Goal: Transaction & Acquisition: Purchase product/service

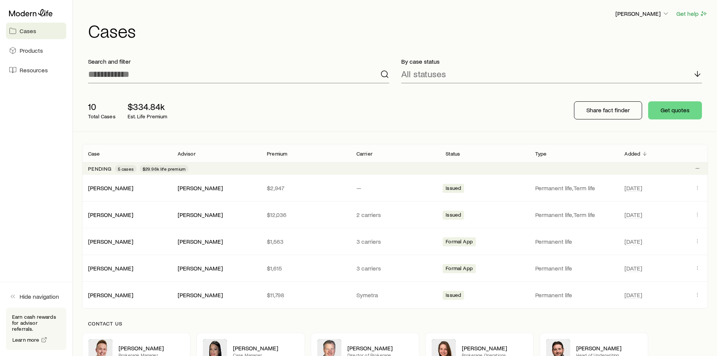
click at [199, 34] on h1 "Cases" at bounding box center [398, 30] width 620 height 18
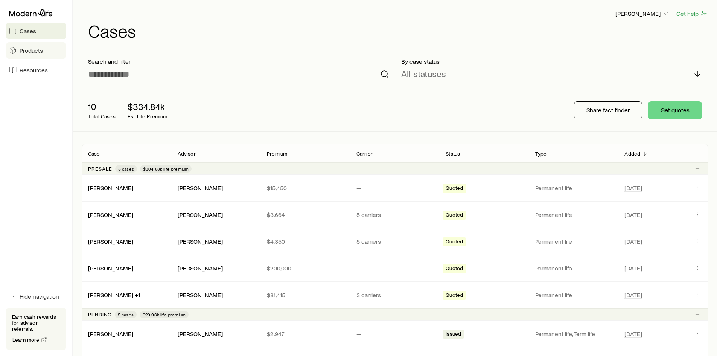
click at [47, 54] on link "Products" at bounding box center [36, 50] width 60 height 17
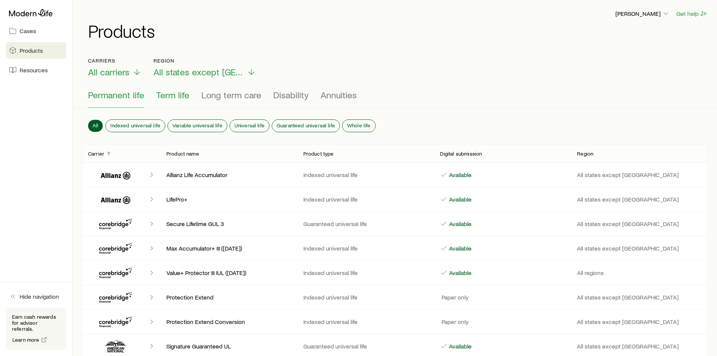
click at [172, 98] on span "Term life" at bounding box center [172, 95] width 33 height 11
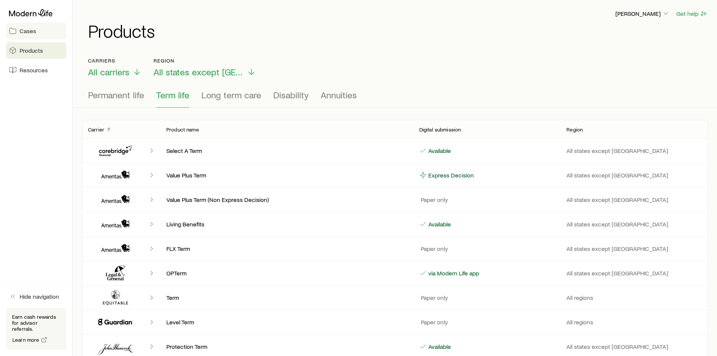
click at [23, 32] on span "Cases" at bounding box center [28, 31] width 17 height 8
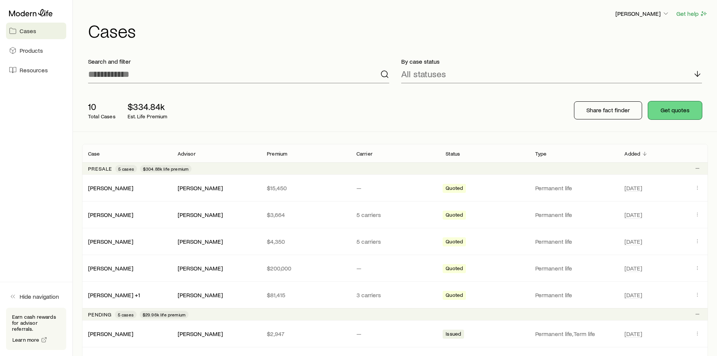
click at [663, 110] on button "Get quotes" at bounding box center [675, 110] width 54 height 18
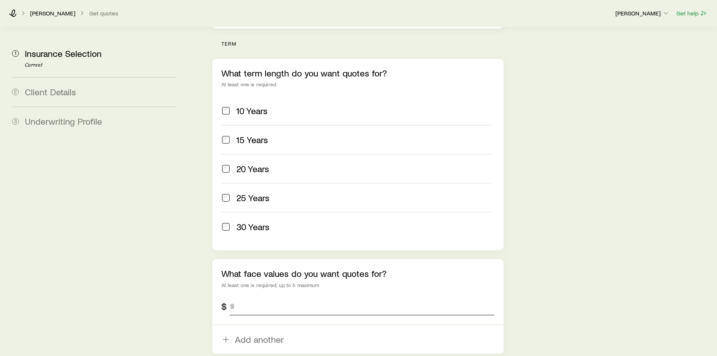
scroll to position [339, 0]
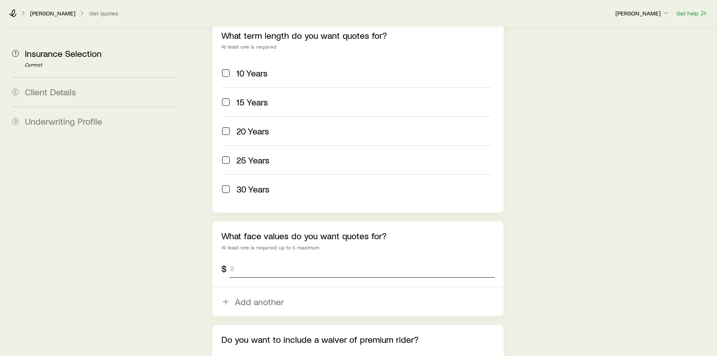
drag, startPoint x: 248, startPoint y: 246, endPoint x: 219, endPoint y: 245, distance: 29.0
click at [219, 245] on div "What face values do you want quotes for? At least one is required; up to 5 maxi…" at bounding box center [357, 268] width 291 height 94
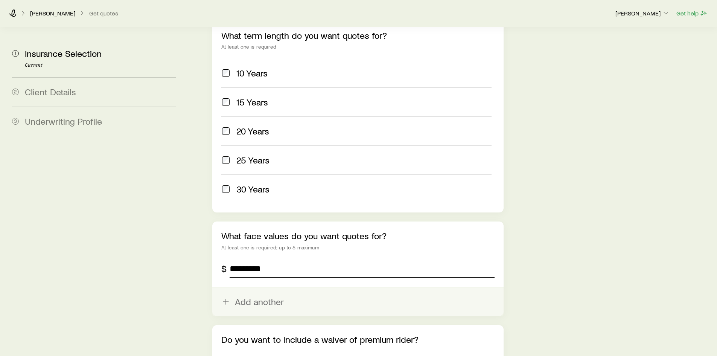
type input "*********"
click at [256, 287] on button "Add another" at bounding box center [357, 301] width 291 height 29
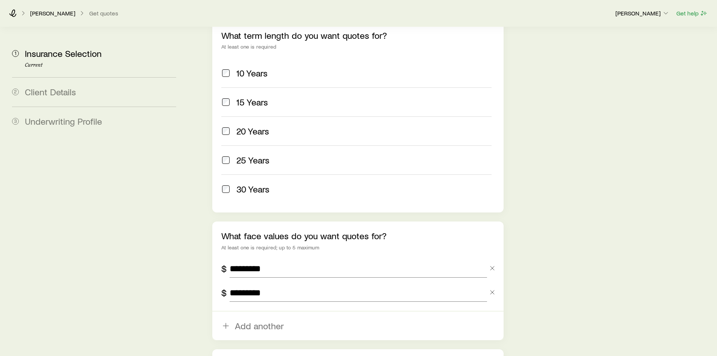
type input "*********"
click at [543, 239] on div "Insurance Selection Start by specifying details about any product types you are…" at bounding box center [451, 59] width 520 height 743
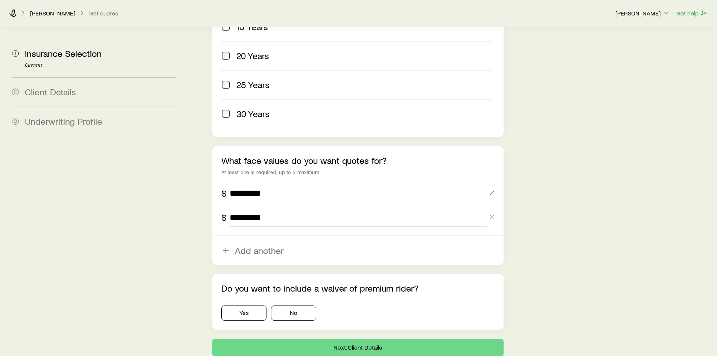
scroll to position [445, 0]
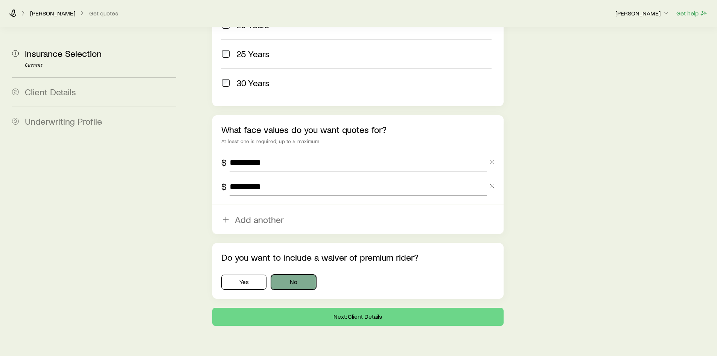
click at [291, 274] on button "No" at bounding box center [293, 281] width 45 height 15
click at [352, 307] on button "Next: Client Details" at bounding box center [357, 316] width 291 height 18
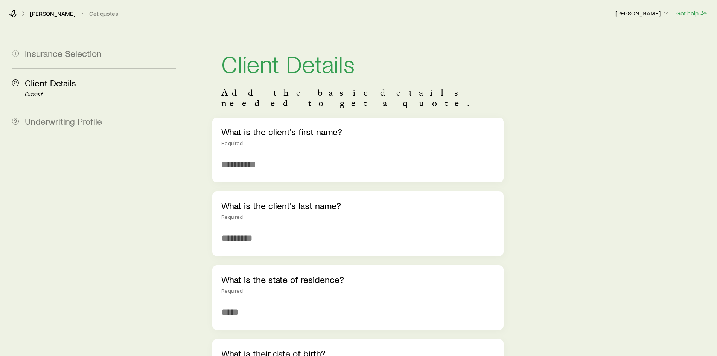
scroll to position [38, 0]
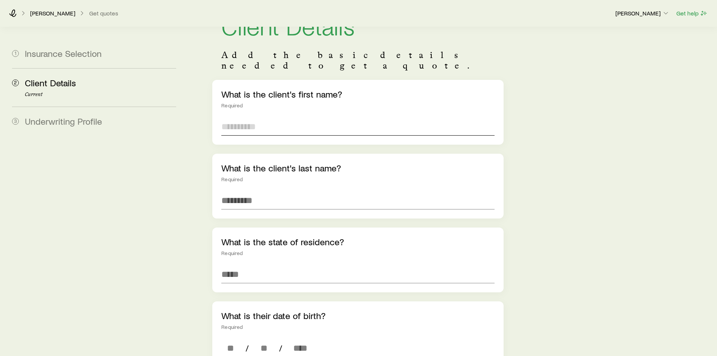
click at [255, 117] on input "text" at bounding box center [357, 126] width 273 height 18
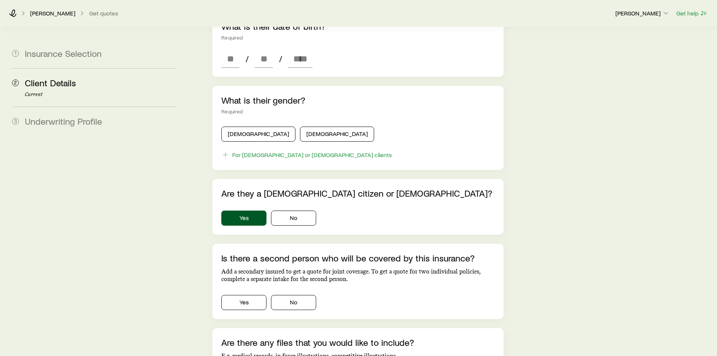
scroll to position [446, 0]
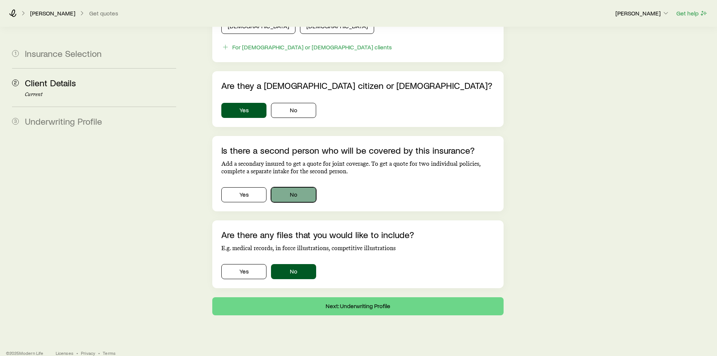
click at [297, 187] on button "No" at bounding box center [293, 194] width 45 height 15
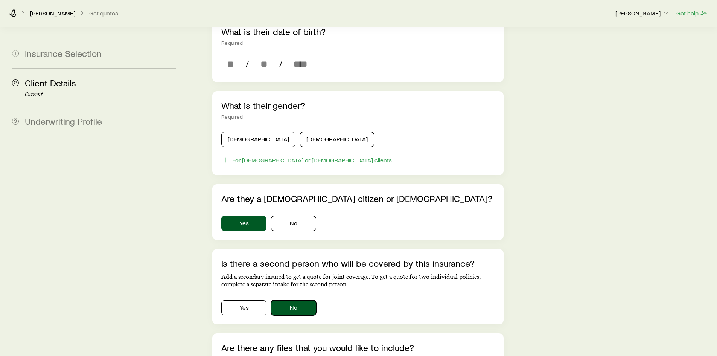
scroll to position [221, 0]
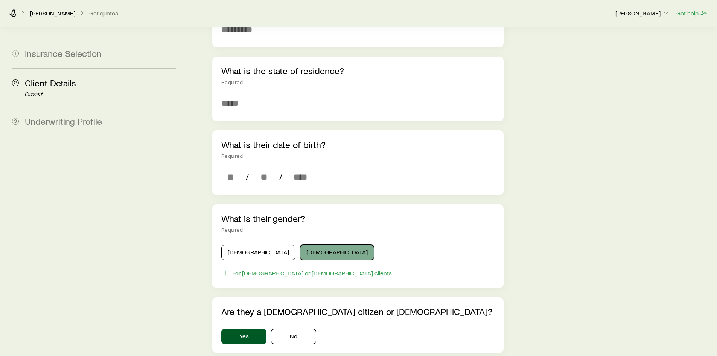
click at [300, 245] on button "[DEMOGRAPHIC_DATA]" at bounding box center [337, 252] width 74 height 15
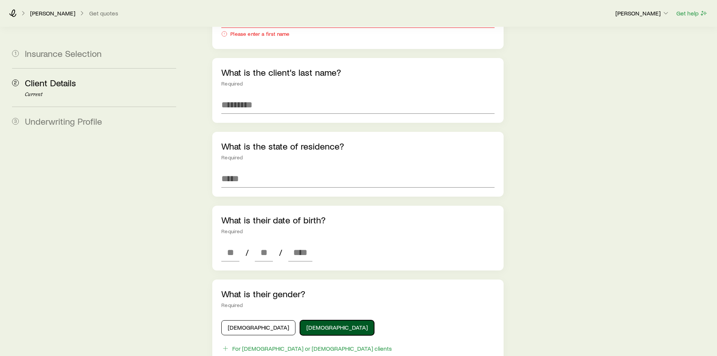
scroll to position [70, 0]
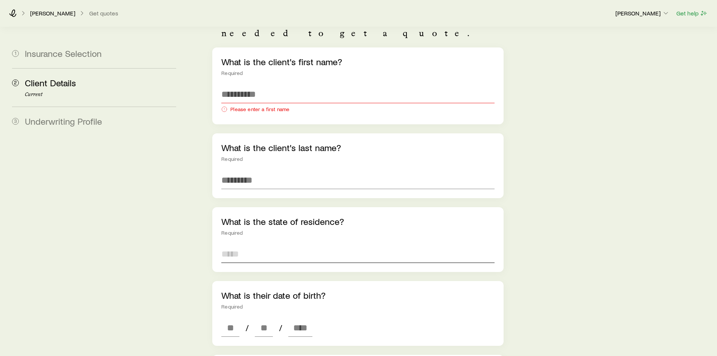
click at [306, 245] on input at bounding box center [357, 254] width 273 height 18
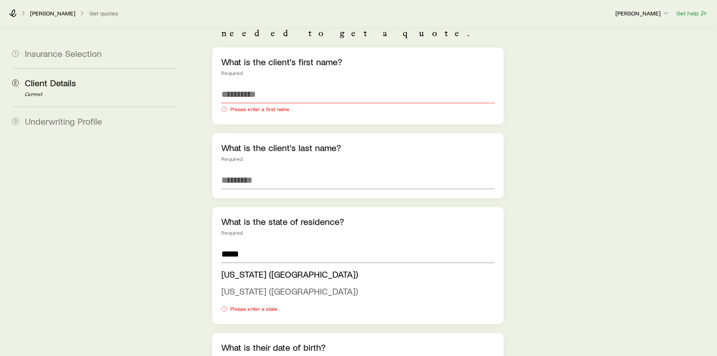
click at [274, 283] on li "[US_STATE] ([GEOGRAPHIC_DATA])" at bounding box center [355, 291] width 268 height 17
type input "**********"
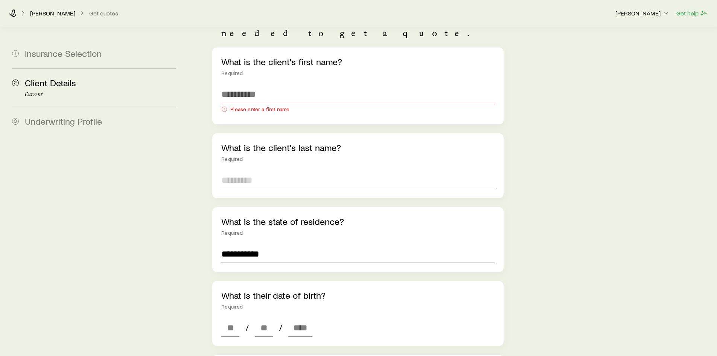
click at [246, 171] on input "text" at bounding box center [357, 180] width 273 height 18
type input "*****"
click at [291, 86] on input "text" at bounding box center [357, 94] width 273 height 18
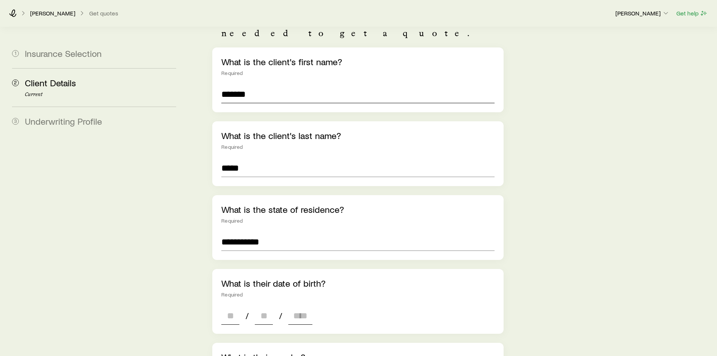
type input "*******"
click at [236, 308] on input at bounding box center [230, 315] width 18 height 18
type input "**"
type input "****"
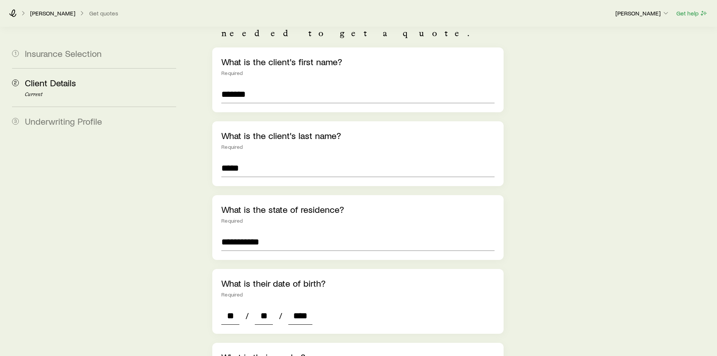
type input "*"
type input "****"
click at [618, 238] on div "**********" at bounding box center [451, 318] width 520 height 722
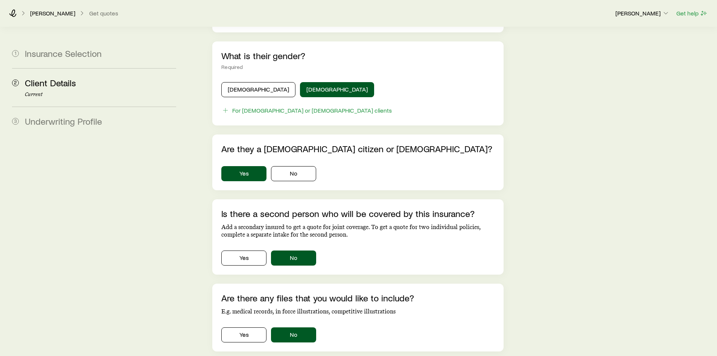
scroll to position [434, 0]
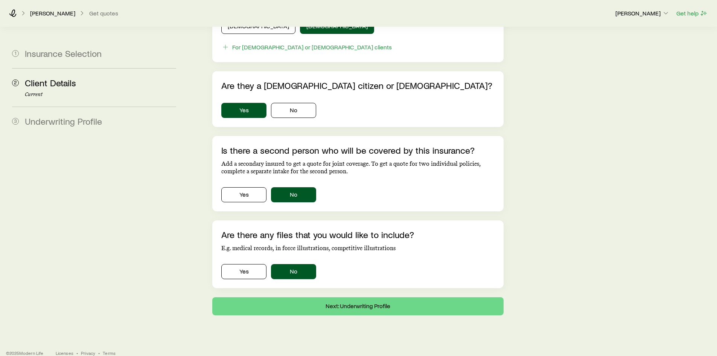
click at [352, 300] on button "Next: Underwriting Profile" at bounding box center [357, 306] width 291 height 18
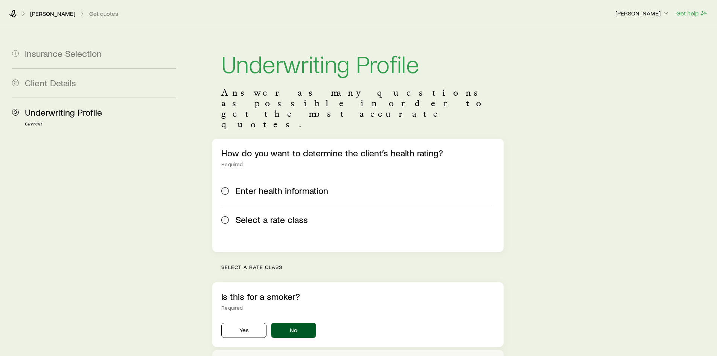
click at [286, 185] on span "Enter health information" at bounding box center [282, 190] width 93 height 11
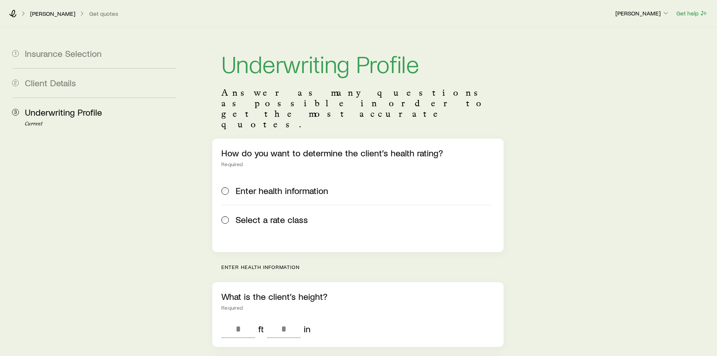
scroll to position [75, 0]
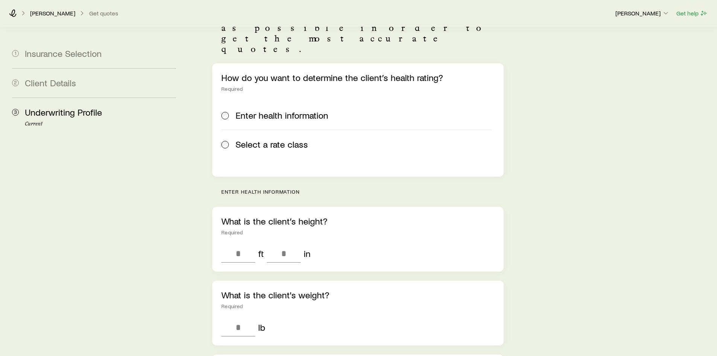
click at [275, 139] on span "Select a rate class" at bounding box center [272, 144] width 72 height 11
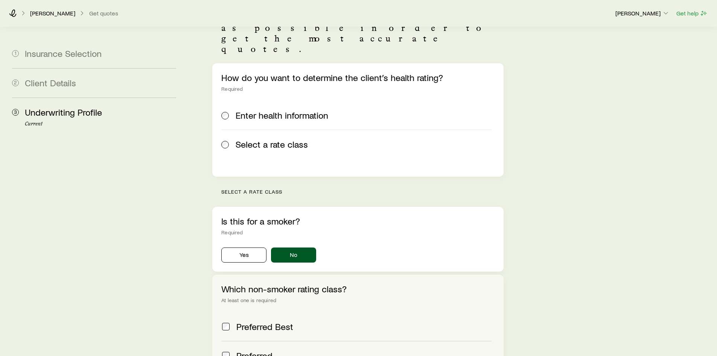
scroll to position [188, 0]
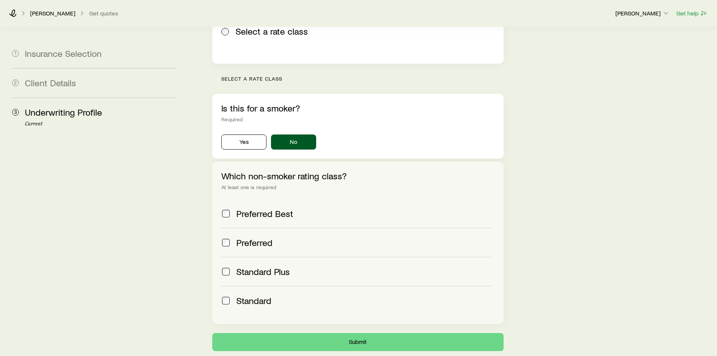
click at [270, 208] on span "Preferred Best" at bounding box center [264, 213] width 57 height 11
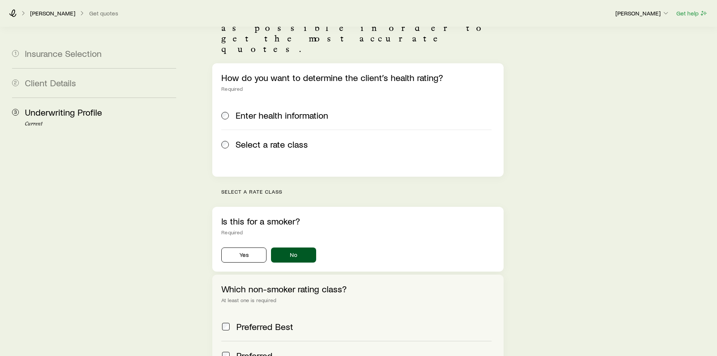
click at [304, 110] on span "Enter health information" at bounding box center [282, 115] width 93 height 11
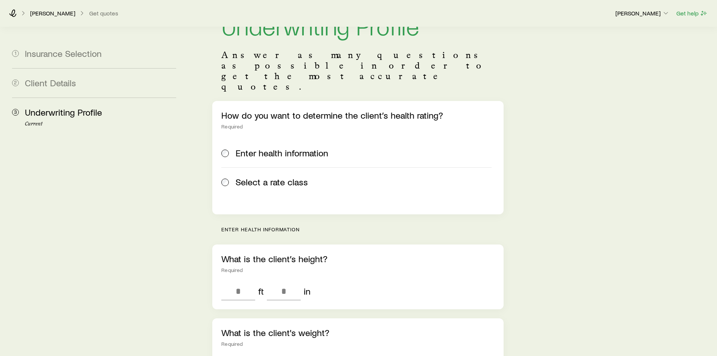
scroll to position [0, 0]
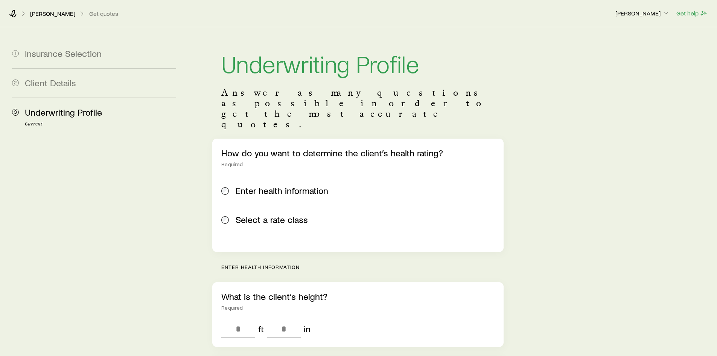
click at [291, 214] on span "Select a rate class" at bounding box center [272, 219] width 72 height 11
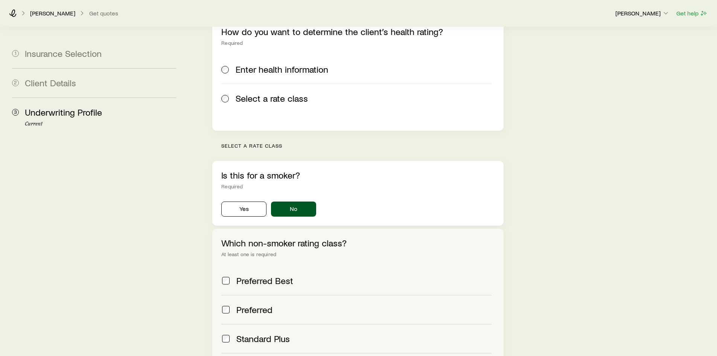
scroll to position [234, 0]
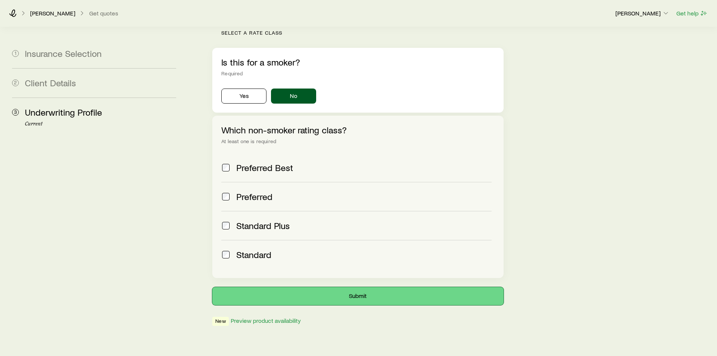
click at [345, 287] on button "Submit" at bounding box center [357, 296] width 291 height 18
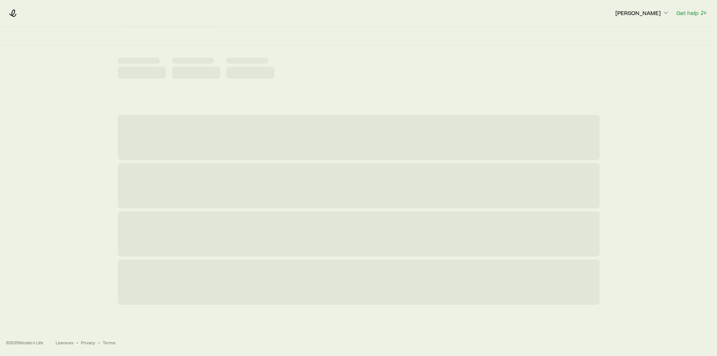
scroll to position [0, 0]
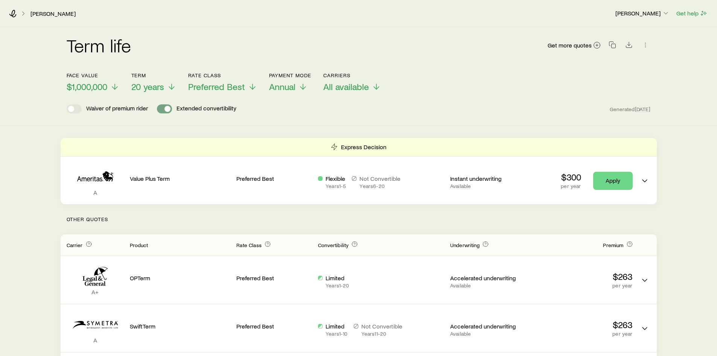
click at [164, 110] on span at bounding box center [164, 108] width 15 height 9
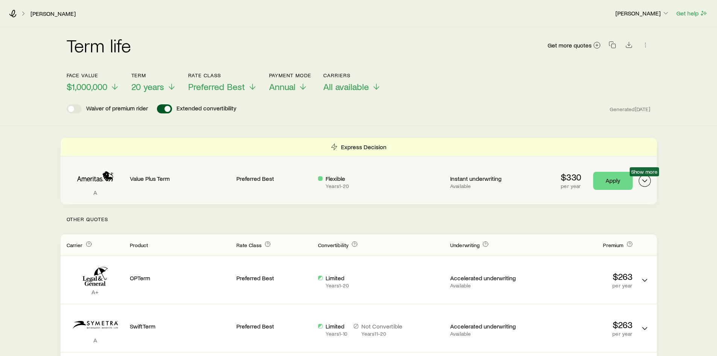
click at [643, 179] on icon "Term quotes" at bounding box center [644, 180] width 9 height 9
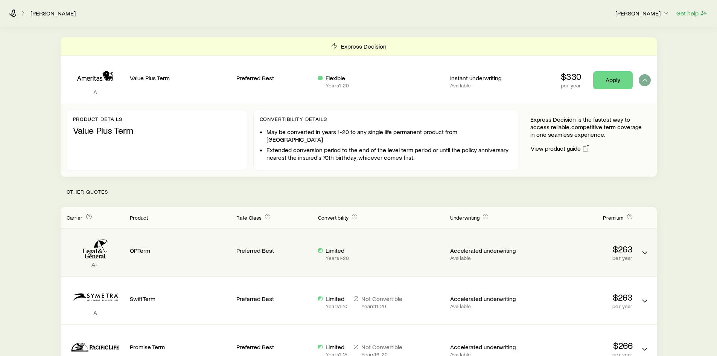
scroll to position [63, 0]
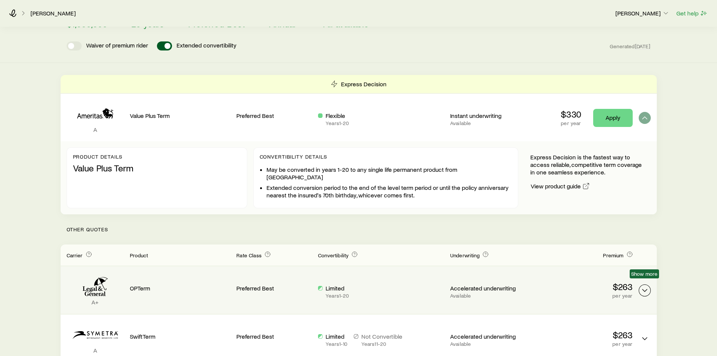
click at [644, 286] on icon "Term quotes" at bounding box center [644, 290] width 9 height 9
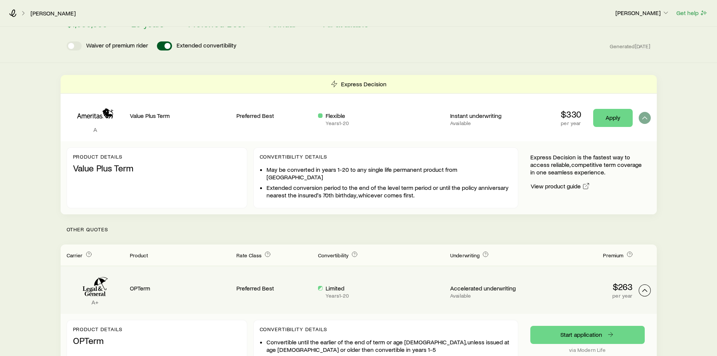
scroll to position [0, 0]
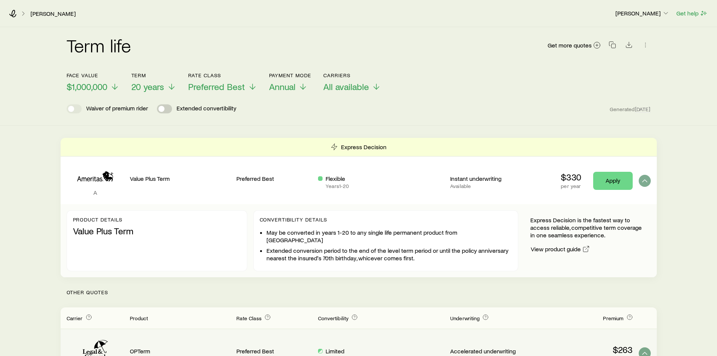
click at [165, 110] on span at bounding box center [164, 108] width 15 height 9
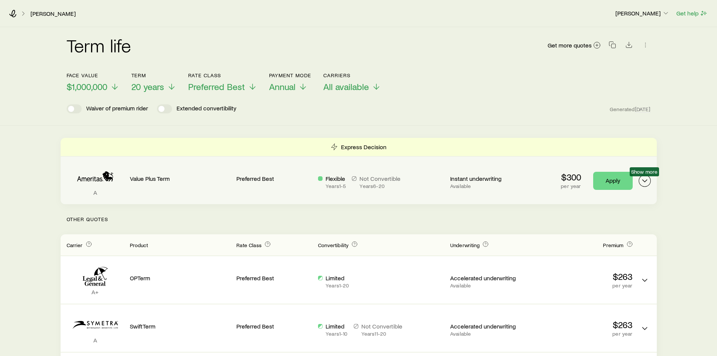
click at [643, 183] on icon "Term quotes" at bounding box center [644, 180] width 9 height 9
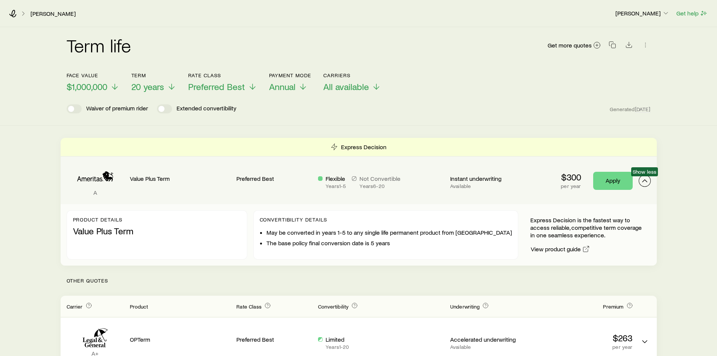
click at [645, 183] on icon "Term quotes" at bounding box center [644, 180] width 9 height 9
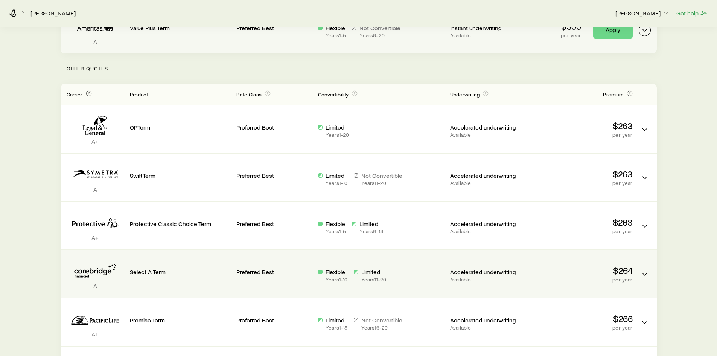
scroll to position [113, 0]
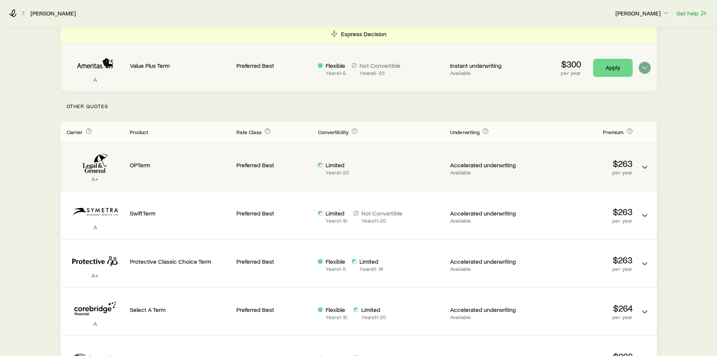
click at [633, 173] on div "A+ OPTerm Preferred Best Limited Years 1 - 20 Accelerated underwriting Availabl…" at bounding box center [359, 166] width 596 height 47
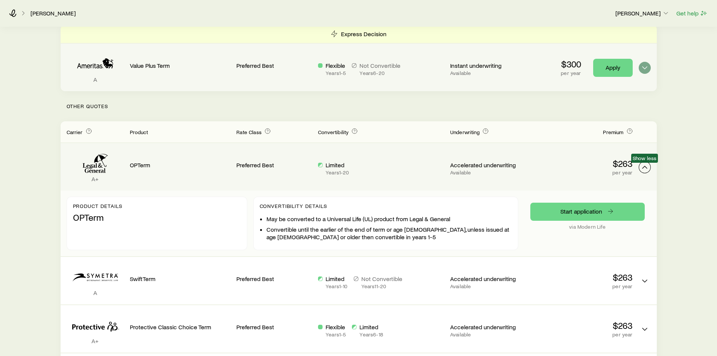
click at [644, 167] on icon "Term quotes" at bounding box center [644, 167] width 9 height 9
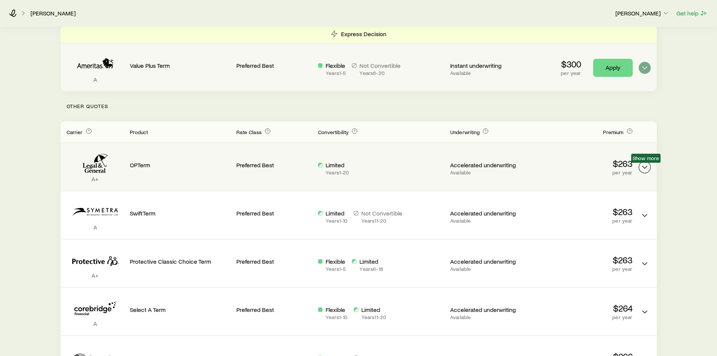
click at [644, 167] on icon "Term quotes" at bounding box center [644, 167] width 9 height 9
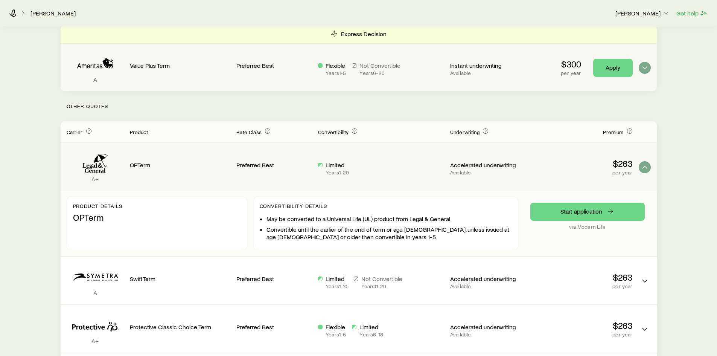
click at [132, 213] on p "OPTerm" at bounding box center [157, 217] width 168 height 11
click at [278, 213] on div "Convertibility Details May be converted to a Universal Life (UL) product from L…" at bounding box center [385, 222] width 265 height 53
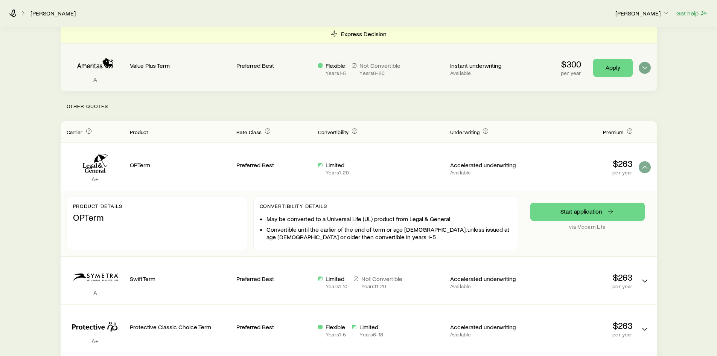
click at [370, 184] on div "Limited Years 1 - 20" at bounding box center [381, 166] width 126 height 35
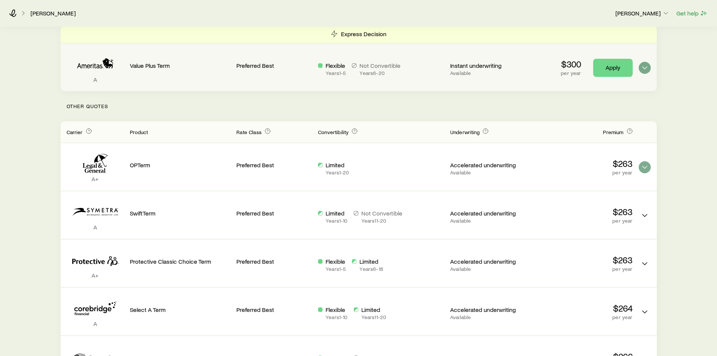
click at [586, 174] on p "per year" at bounding box center [582, 172] width 101 height 6
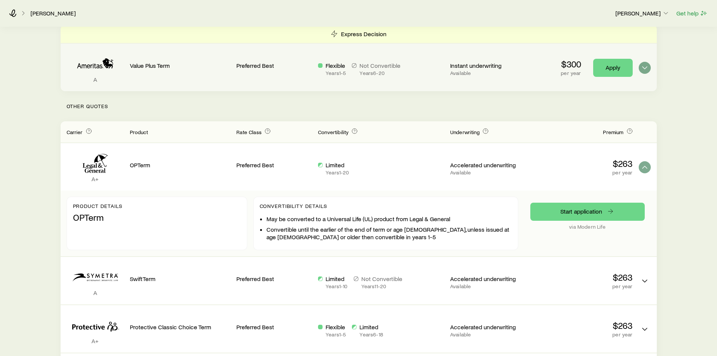
click at [587, 225] on p "via Modern Life" at bounding box center [587, 227] width 114 height 6
click at [639, 78] on div "A Value Plus Term Preferred Best Flexible Years 1 - 5 Not Convertible Years 6 -…" at bounding box center [359, 67] width 596 height 47
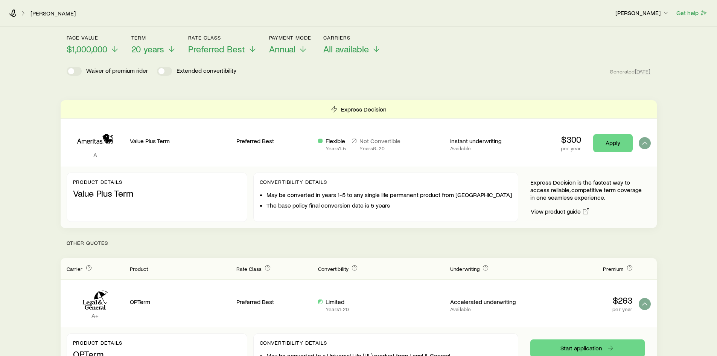
scroll to position [0, 0]
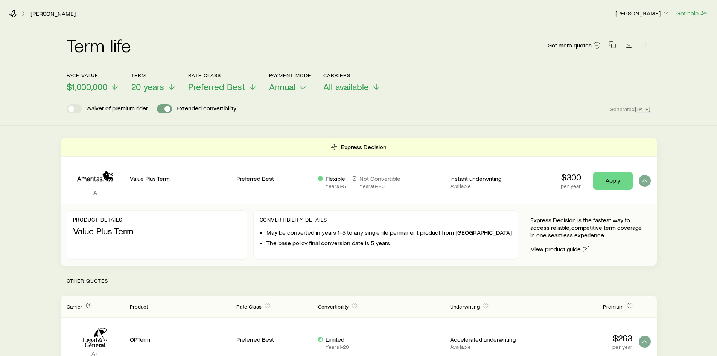
click at [165, 109] on span at bounding box center [167, 109] width 6 height 6
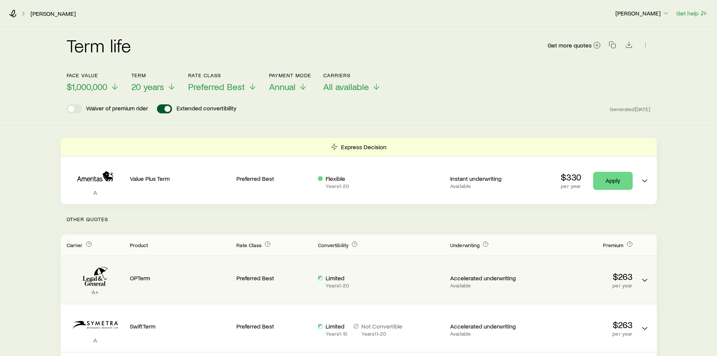
click at [633, 280] on div "A+ OPTerm Preferred Best Limited Years 1 - 20 Accelerated underwriting Availabl…" at bounding box center [359, 279] width 596 height 47
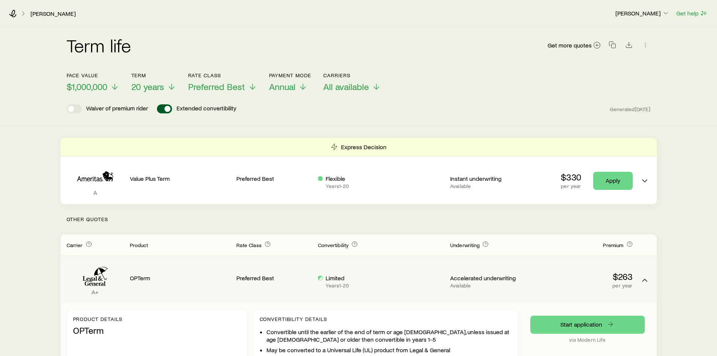
click at [633, 280] on div "A+ OPTerm Preferred Best Limited Years 1 - 20 Accelerated underwriting Availabl…" at bounding box center [359, 279] width 596 height 47
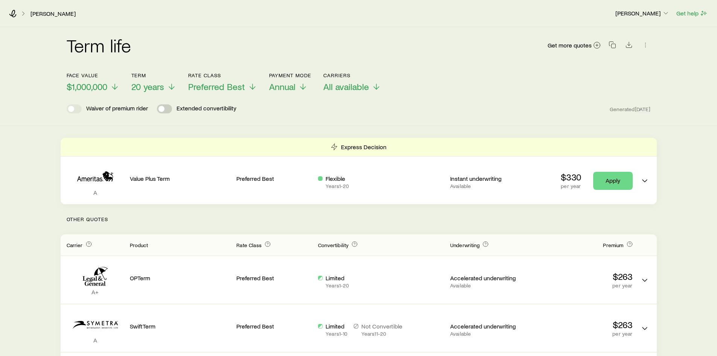
click at [167, 113] on span at bounding box center [164, 108] width 15 height 9
click at [268, 106] on div "Waiver of premium rider Extended convertibility Generated [DATE]" at bounding box center [359, 108] width 584 height 9
click at [272, 106] on div "Waiver of premium rider Extended convertibility Generated [DATE]" at bounding box center [359, 108] width 584 height 9
click at [166, 109] on span at bounding box center [167, 109] width 6 height 6
